Goal: Task Accomplishment & Management: Manage account settings

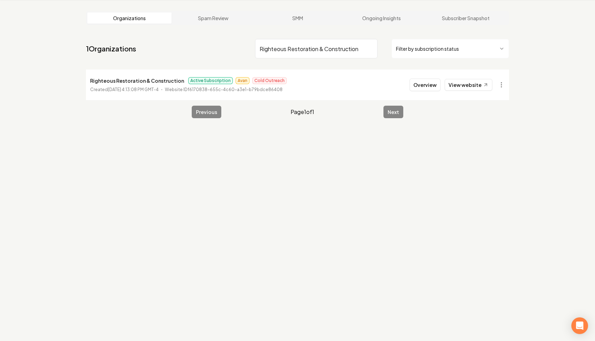
click at [371, 48] on input "Righteous Restoration & Construction" at bounding box center [316, 48] width 122 height 19
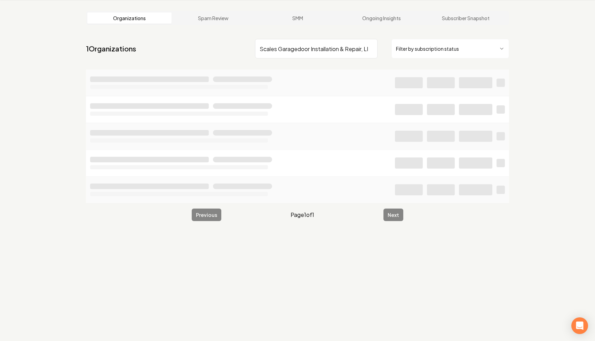
scroll to position [0, 8]
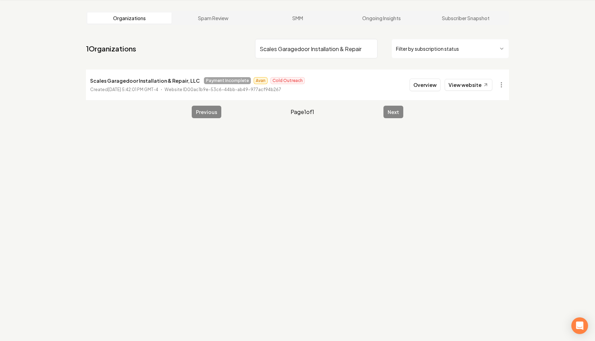
type input "Scales Garagedoor Installation & Repair"
click at [500, 85] on html "Dashboard Organization Rebolt Site Builder Organizations Spam Review SMM Ongoin…" at bounding box center [297, 144] width 595 height 341
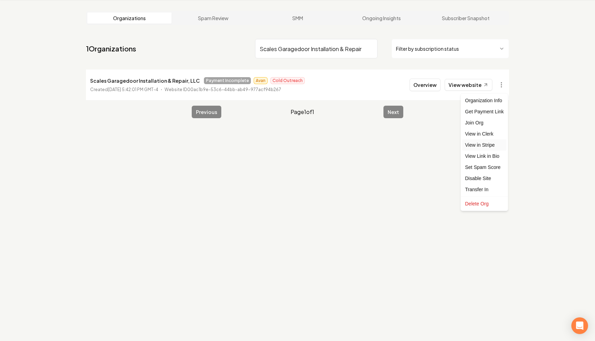
click at [491, 146] on link "View in Stripe" at bounding box center [484, 145] width 44 height 11
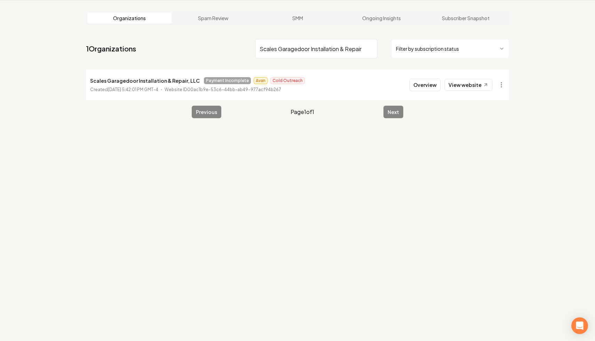
click at [369, 48] on input "Scales Garagedoor Installation & Repair" at bounding box center [316, 48] width 122 height 19
paste input "Style Garage Door LLC"
type input "Style Garage Door LLC"
click at [501, 90] on html "Dashboard Organization Rebolt Site Builder Organizations Spam Review SMM Ongoin…" at bounding box center [297, 144] width 595 height 341
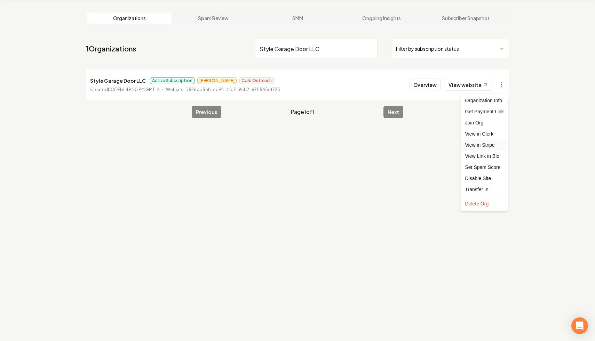
click at [495, 146] on link "View in Stripe" at bounding box center [484, 145] width 44 height 11
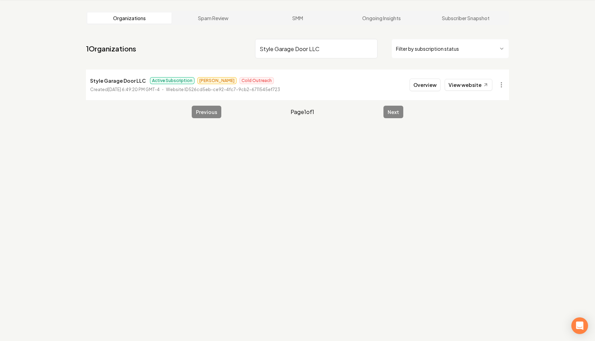
click at [372, 48] on input "Style Garage Door LLC" at bounding box center [316, 48] width 122 height 19
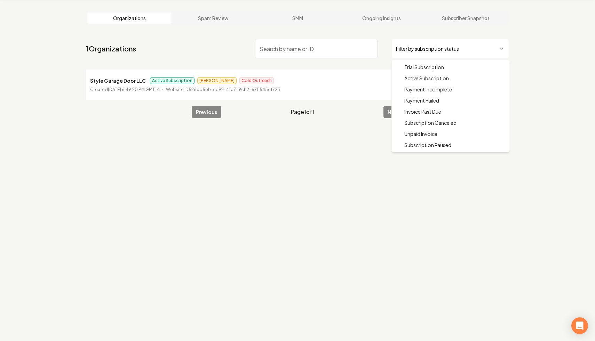
click at [446, 45] on html "Dashboard Organization Rebolt Site Builder Organizations Spam Review SMM Ongoin…" at bounding box center [297, 144] width 595 height 341
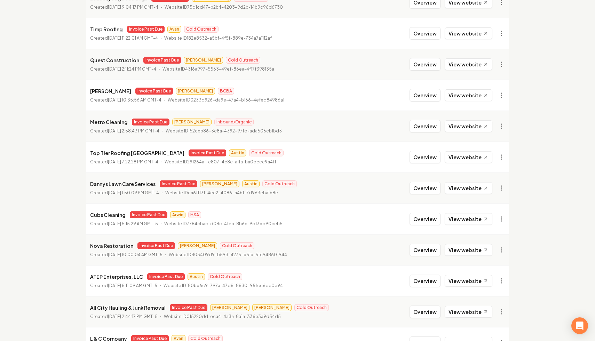
scroll to position [713, 0]
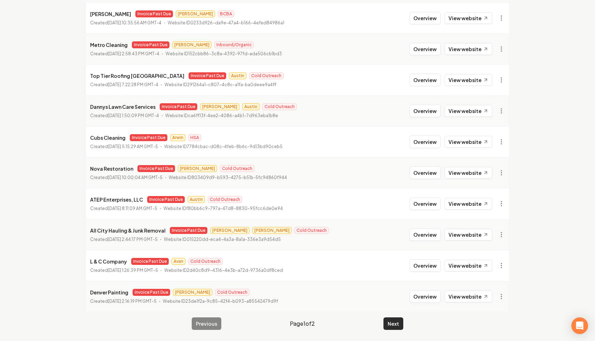
click at [394, 328] on button "Next" at bounding box center [393, 324] width 20 height 13
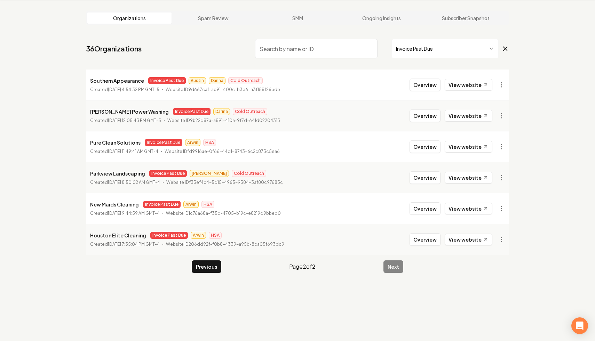
click at [353, 48] on input "search" at bounding box center [316, 48] width 122 height 19
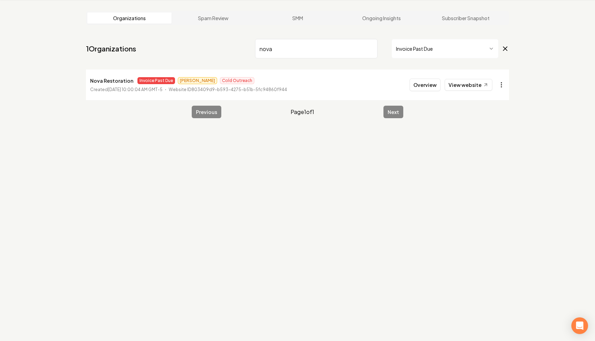
type input "nova"
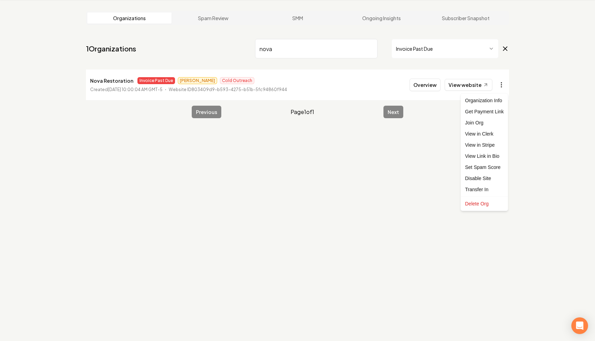
click at [499, 87] on html "Dashboard Organization Rebolt Site Builder Organizations Spam Review SMM Ongoin…" at bounding box center [297, 144] width 595 height 341
click at [496, 146] on link "View in Stripe" at bounding box center [484, 145] width 44 height 11
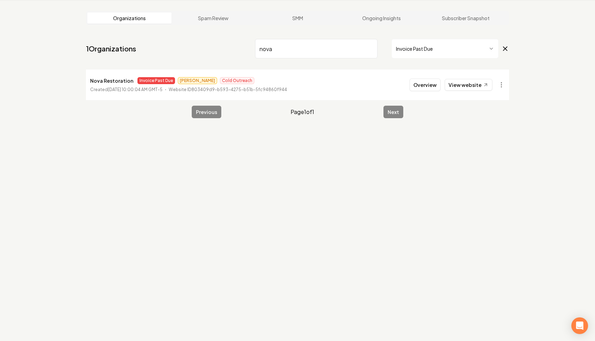
click at [370, 47] on input "nova" at bounding box center [316, 48] width 122 height 19
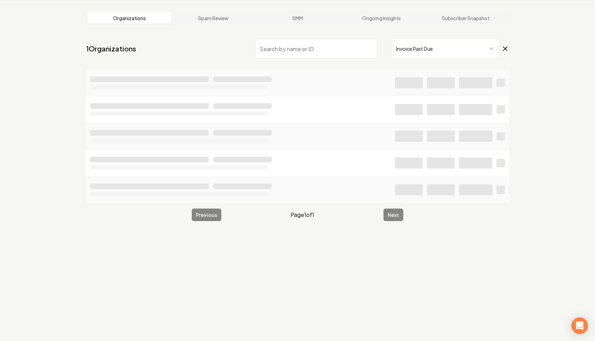
click at [506, 49] on icon at bounding box center [506, 49] width 4 height 4
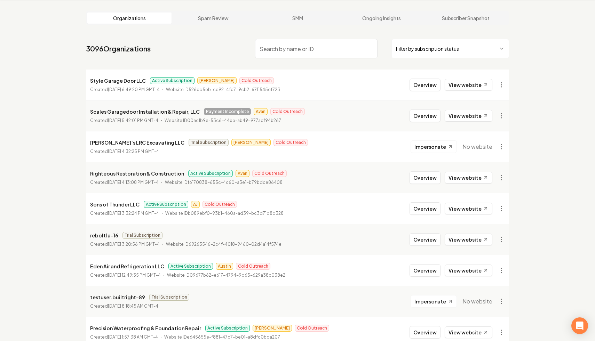
click at [343, 53] on input "search" at bounding box center [316, 48] width 122 height 19
paste input "Scales Garagedoor Installation & Repair, LLC"
type input "Scales Garagedoor Installation & Repair, LLC"
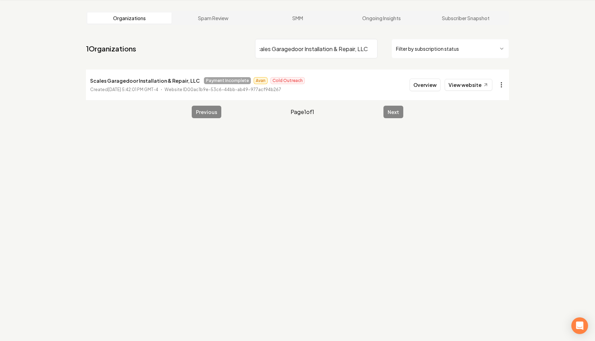
click at [503, 85] on html "Dashboard Organization Rebolt Site Builder Organizations Spam Review SMM Ongoin…" at bounding box center [297, 144] width 595 height 341
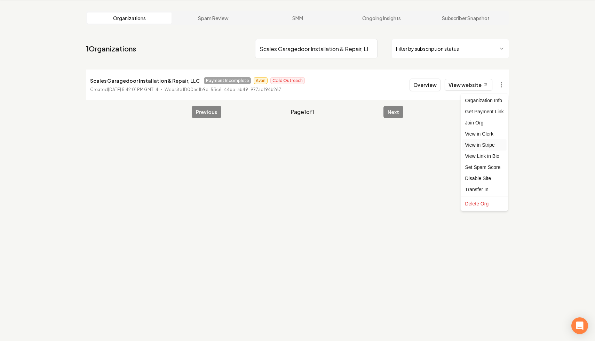
click at [490, 145] on link "View in Stripe" at bounding box center [484, 145] width 44 height 11
